Goal: Task Accomplishment & Management: Use online tool/utility

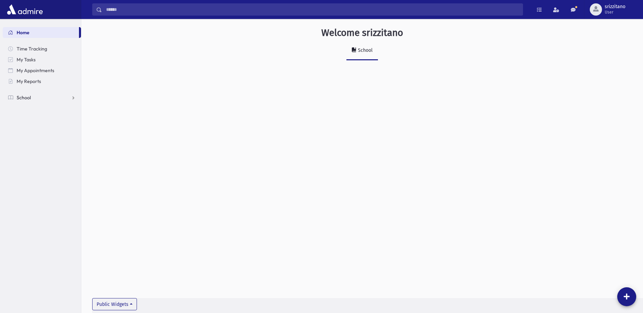
click at [33, 100] on link "School" at bounding box center [42, 97] width 78 height 11
click at [39, 120] on span "Attendance" at bounding box center [32, 119] width 25 height 6
click at [30, 129] on span "Entry" at bounding box center [32, 130] width 12 height 6
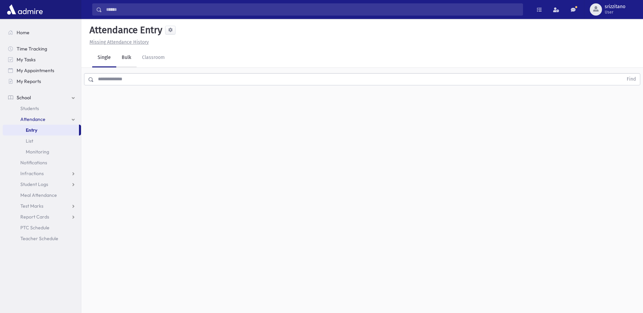
click at [127, 60] on link "Bulk" at bounding box center [126, 57] width 20 height 19
click at [161, 58] on link "Classroom" at bounding box center [154, 57] width 34 height 19
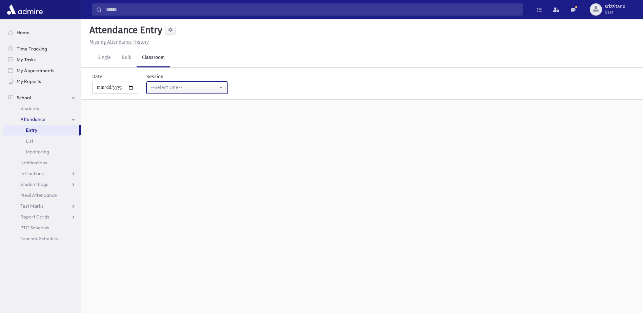
click at [187, 89] on div "--Select One--" at bounding box center [184, 87] width 67 height 7
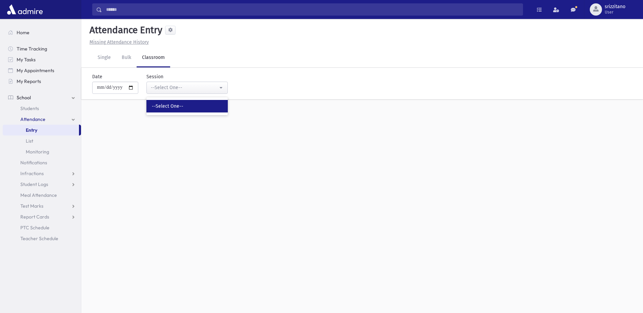
click at [182, 108] on span "--Select One--" at bounding box center [168, 106] width 32 height 7
click at [209, 135] on div "**********" at bounding box center [362, 166] width 562 height 294
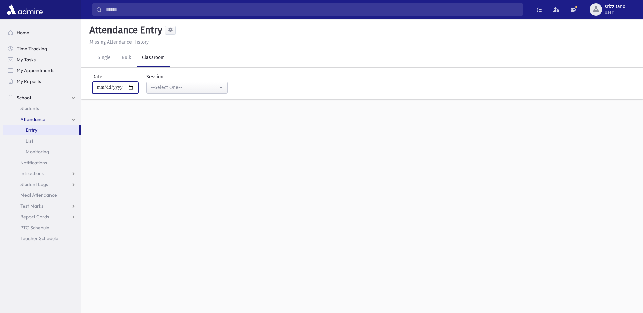
click at [136, 89] on input "**********" at bounding box center [115, 88] width 46 height 12
click at [334, 167] on div "**********" at bounding box center [362, 166] width 562 height 294
click at [51, 121] on link "Attendance" at bounding box center [42, 119] width 78 height 11
click at [104, 61] on link "Single" at bounding box center [104, 57] width 24 height 19
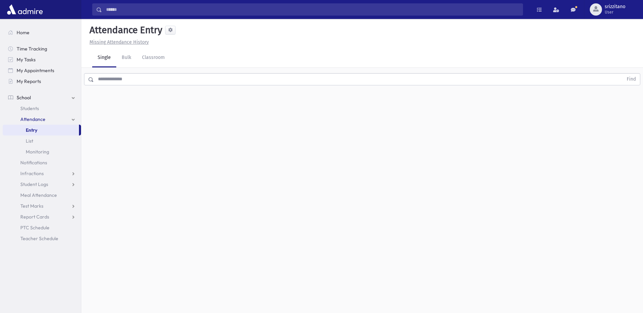
click at [122, 82] on input "text" at bounding box center [358, 79] width 529 height 12
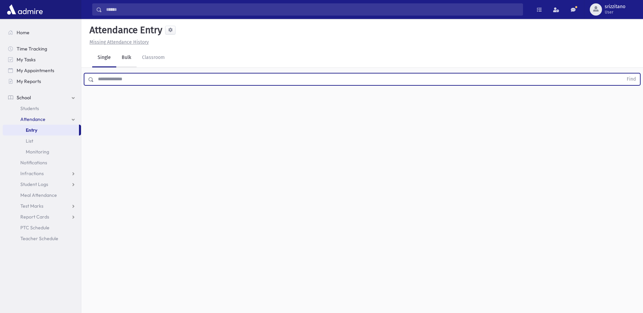
click at [127, 58] on link "Bulk" at bounding box center [126, 57] width 20 height 19
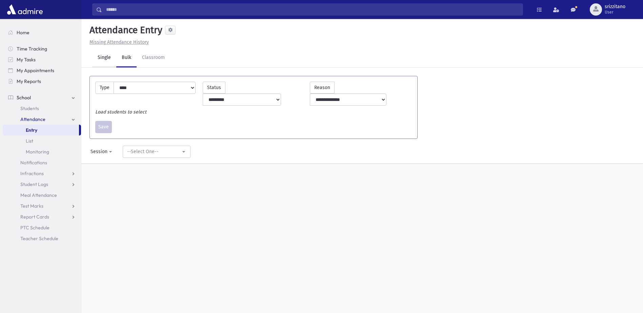
click at [108, 59] on link "Single" at bounding box center [104, 57] width 24 height 19
click at [152, 59] on link "Classroom" at bounding box center [154, 57] width 34 height 19
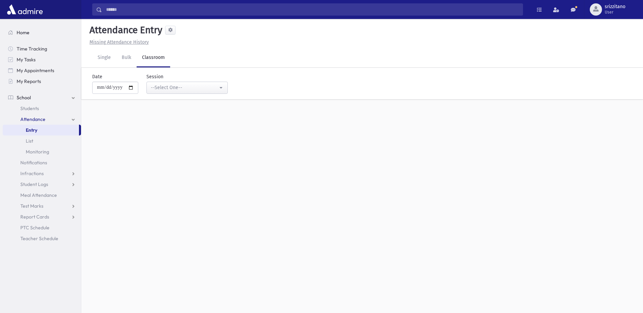
click at [19, 32] on span "Home" at bounding box center [23, 32] width 13 height 6
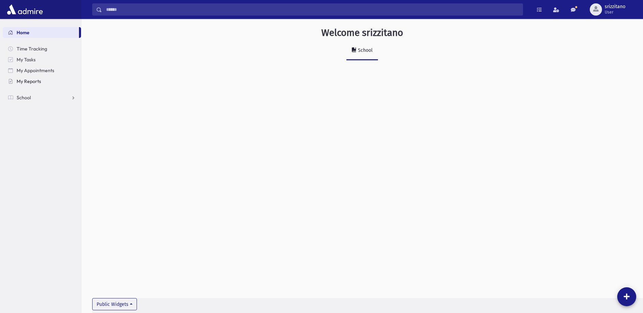
click at [28, 83] on span "My Reports" at bounding box center [29, 81] width 24 height 6
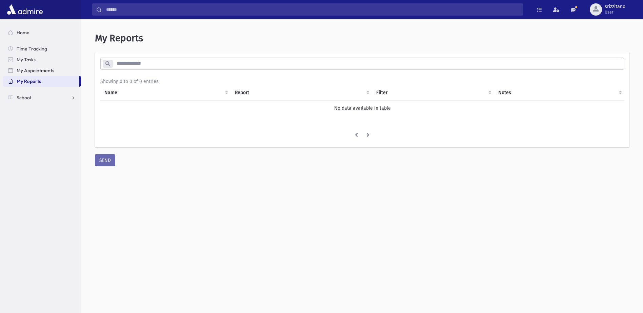
click at [33, 71] on span "My Appointments" at bounding box center [36, 70] width 38 height 6
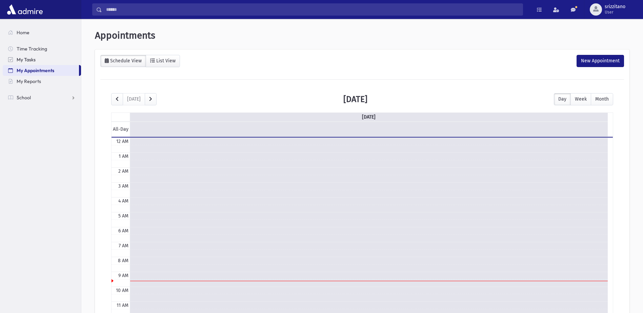
scroll to position [90, 0]
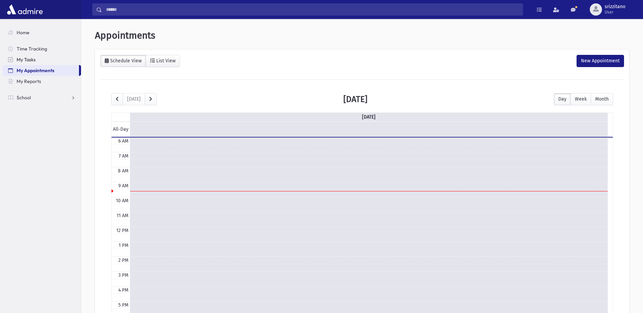
click at [35, 59] on span "My Tasks" at bounding box center [26, 60] width 19 height 6
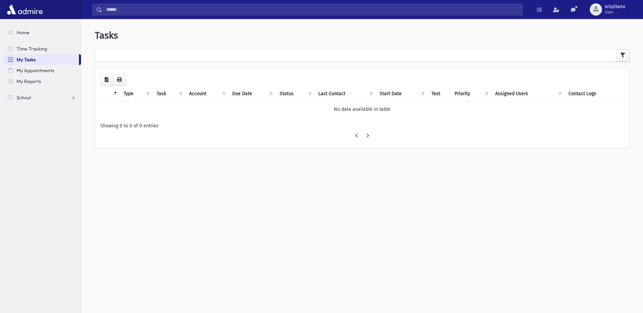
click at [29, 54] on link "My Tasks" at bounding box center [41, 59] width 76 height 11
click at [33, 96] on link "School" at bounding box center [42, 97] width 78 height 11
click at [45, 121] on link "Attendance" at bounding box center [42, 119] width 78 height 11
click at [43, 149] on span "Monitoring" at bounding box center [37, 152] width 23 height 6
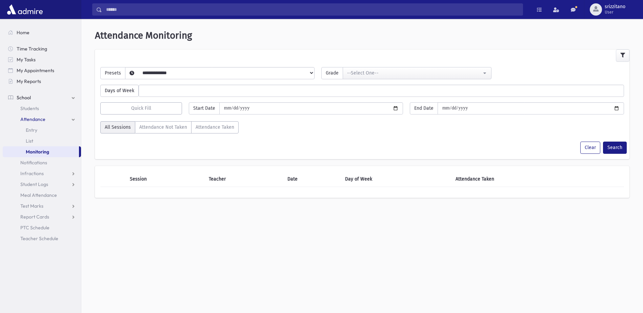
select select
